Goal: Task Accomplishment & Management: Manage account settings

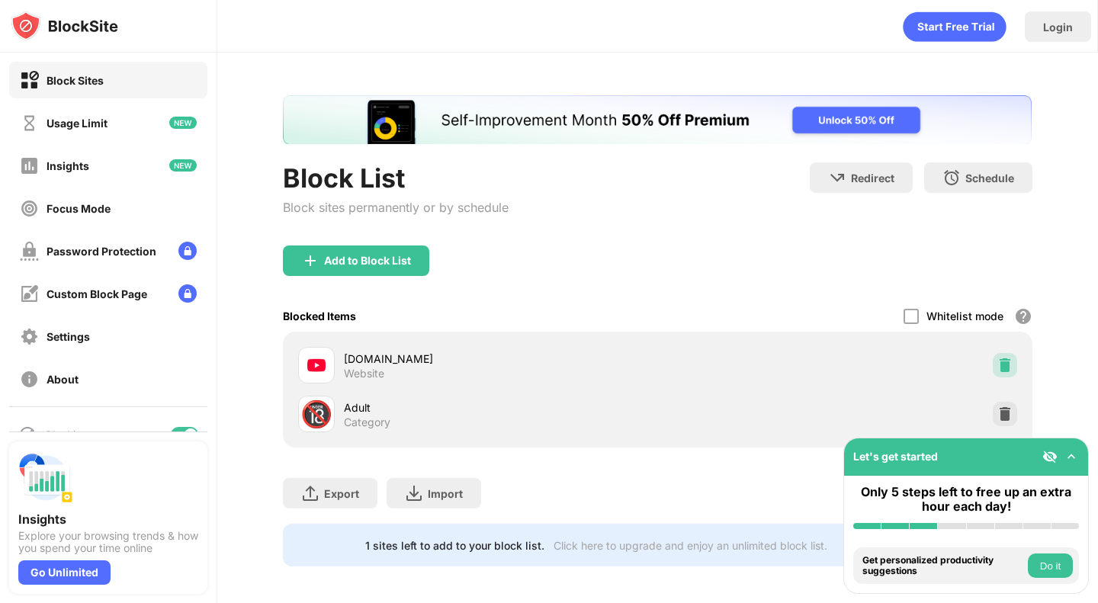
click at [997, 367] on img at bounding box center [1004, 365] width 15 height 15
